Goal: Browse casually: Explore the website without a specific task or goal

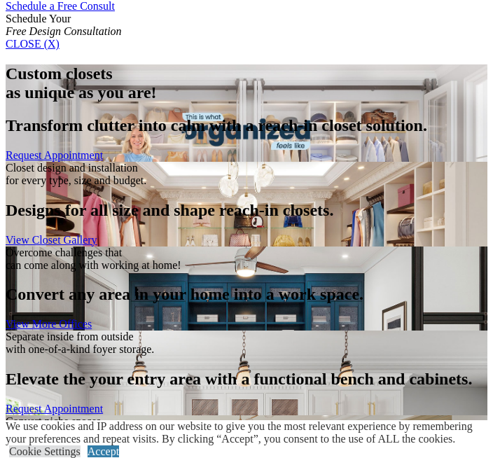
scroll to position [959, 0]
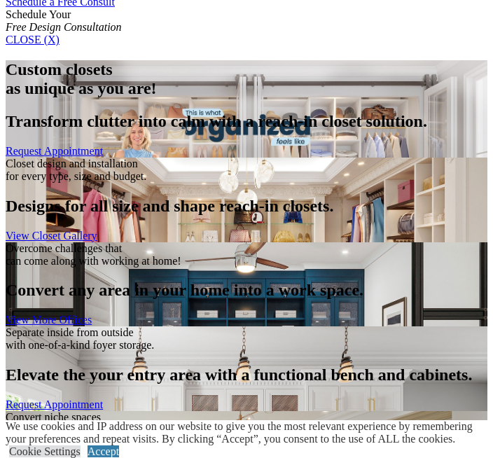
scroll to position [952, 0]
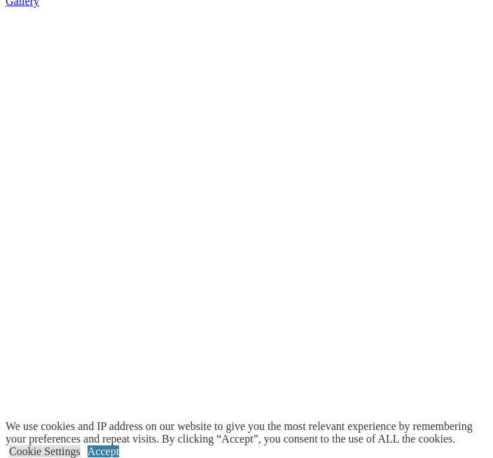
scroll to position [1507, 0]
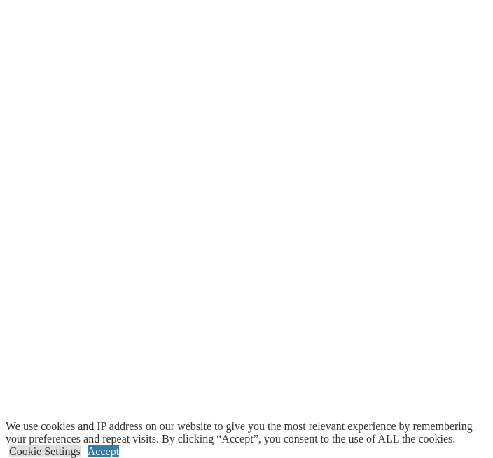
scroll to position [1005, 0]
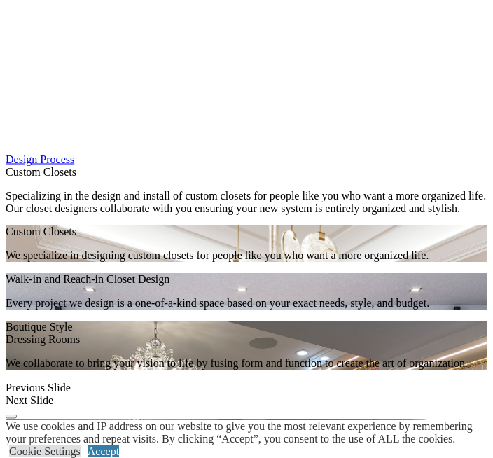
scroll to position [2184, 0]
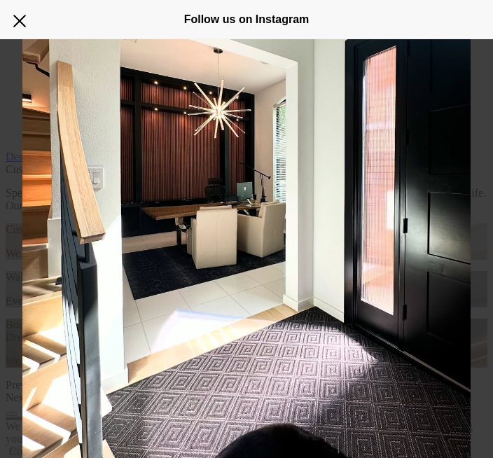
scroll to position [855, 0]
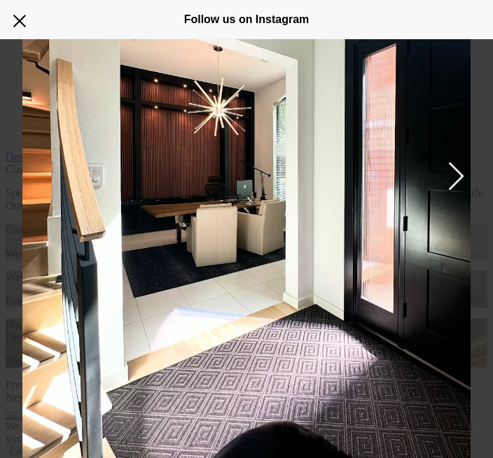
click at [446, 179] on button "Previous image" at bounding box center [454, 175] width 17 height 28
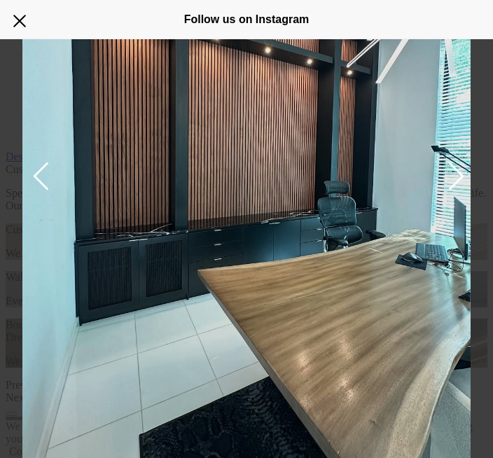
click at [463, 179] on img "Instagram Feed popup" at bounding box center [246, 175] width 449 height 598
click at [460, 189] on button "Previous image" at bounding box center [454, 175] width 17 height 28
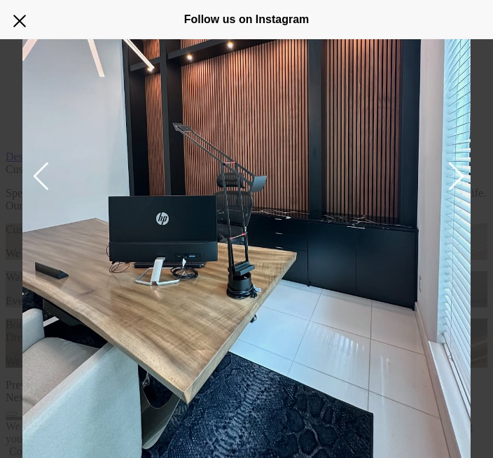
click at [458, 189] on button "Previous image" at bounding box center [454, 175] width 17 height 28
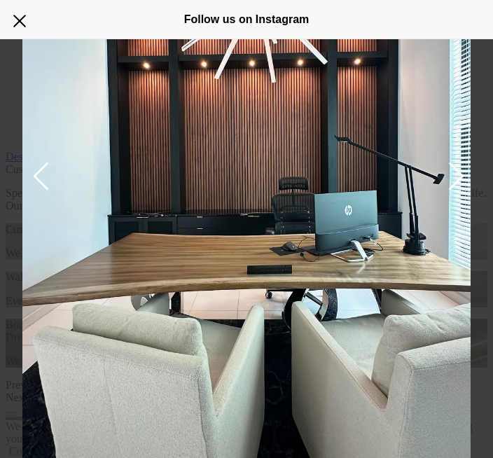
click at [466, 182] on img "Instagram Feed popup" at bounding box center [246, 175] width 449 height 598
click at [20, 14] on button "Close Instagram Feed Popup" at bounding box center [19, 21] width 22 height 22
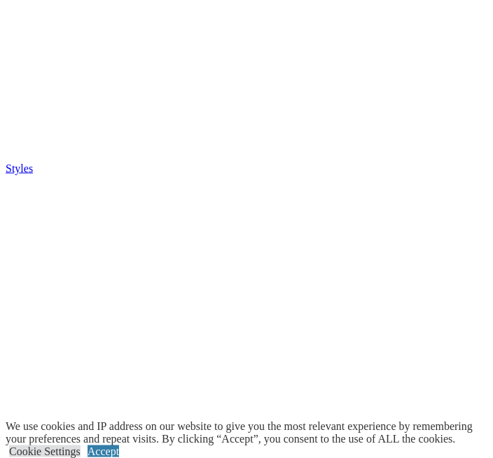
scroll to position [1805, 0]
